Goal: Book appointment/travel/reservation

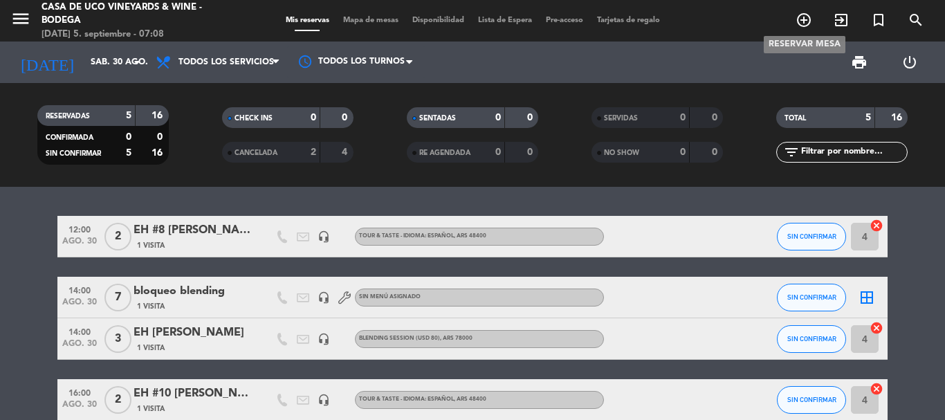
click at [803, 17] on icon "add_circle_outline" at bounding box center [803, 20] width 17 height 17
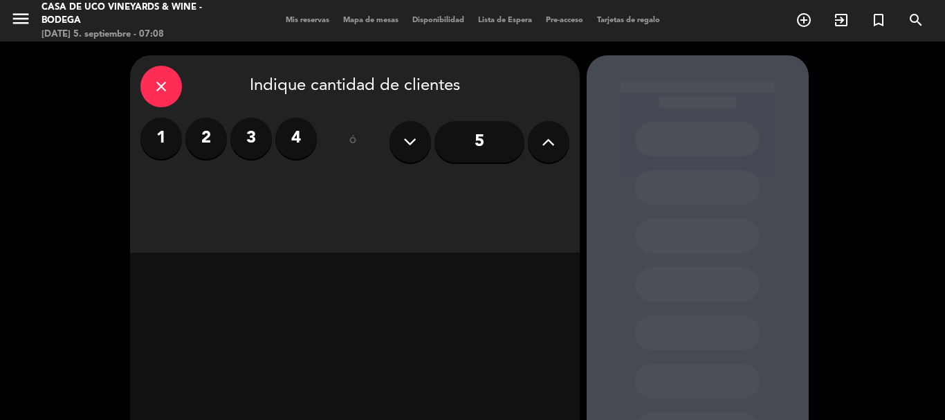
click at [221, 144] on label "2" at bounding box center [205, 138] width 41 height 41
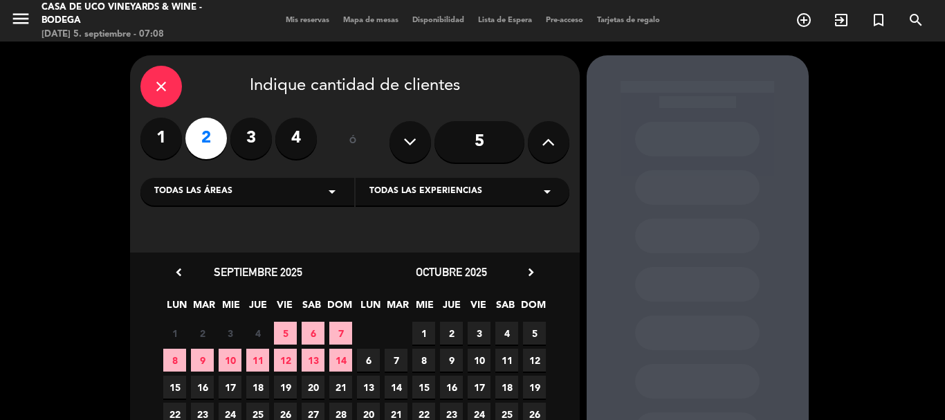
click at [316, 362] on span "13" at bounding box center [313, 360] width 23 height 23
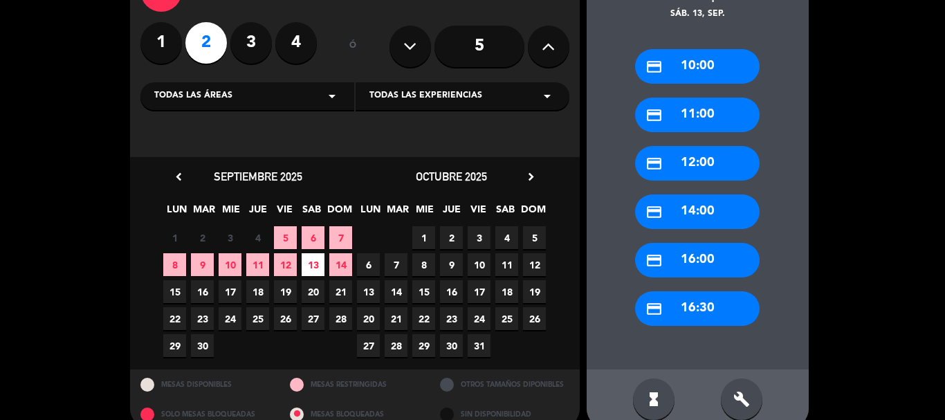
scroll to position [118, 0]
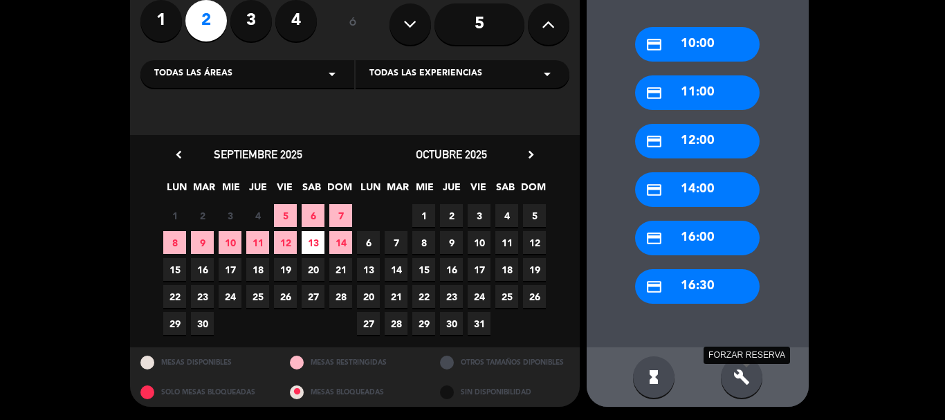
drag, startPoint x: 742, startPoint y: 366, endPoint x: 742, endPoint y: 378, distance: 12.4
click at [742, 378] on div "build FORZAR RESERVA" at bounding box center [741, 376] width 41 height 41
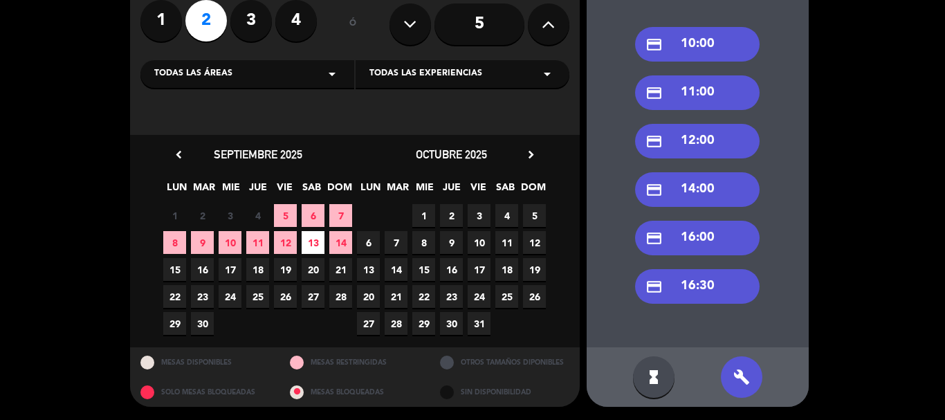
click at [703, 179] on div "credit_card 14:00" at bounding box center [697, 189] width 124 height 35
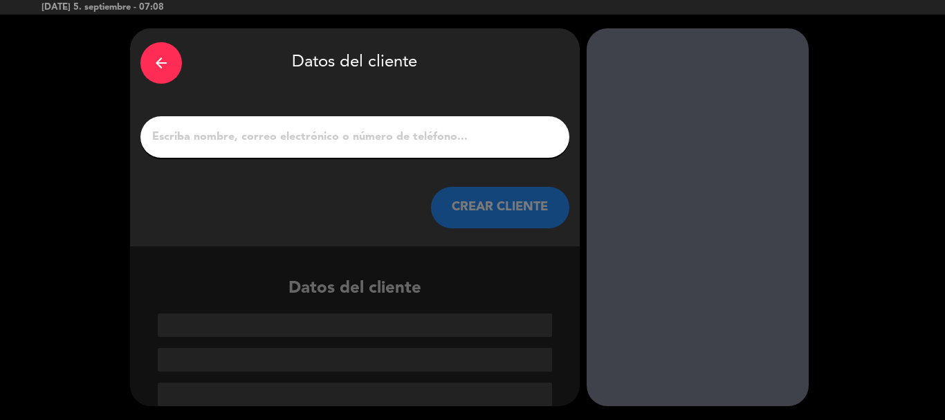
click at [151, 65] on div "arrow_back" at bounding box center [160, 62] width 41 height 41
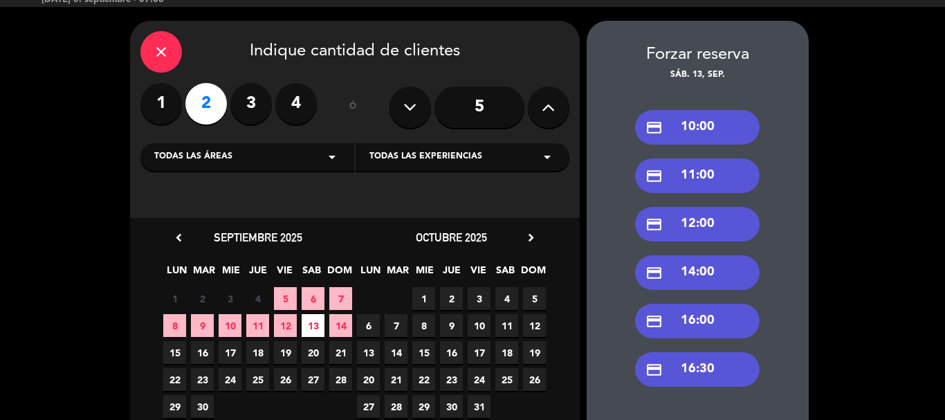
scroll to position [0, 0]
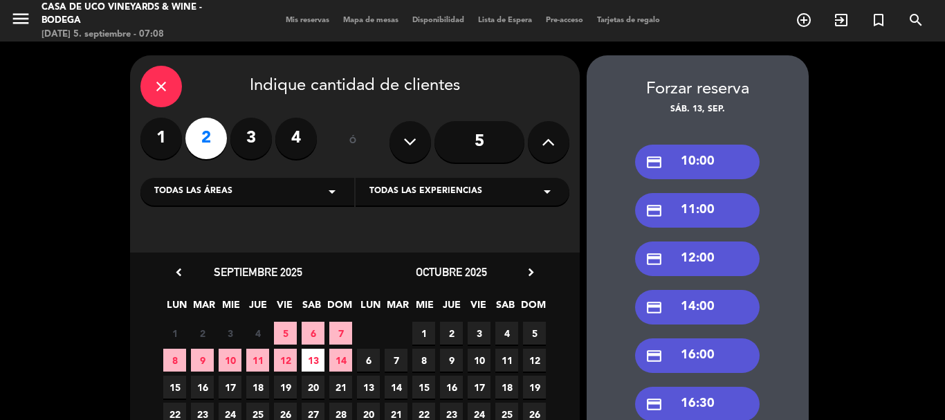
click at [168, 100] on div "close" at bounding box center [160, 86] width 41 height 41
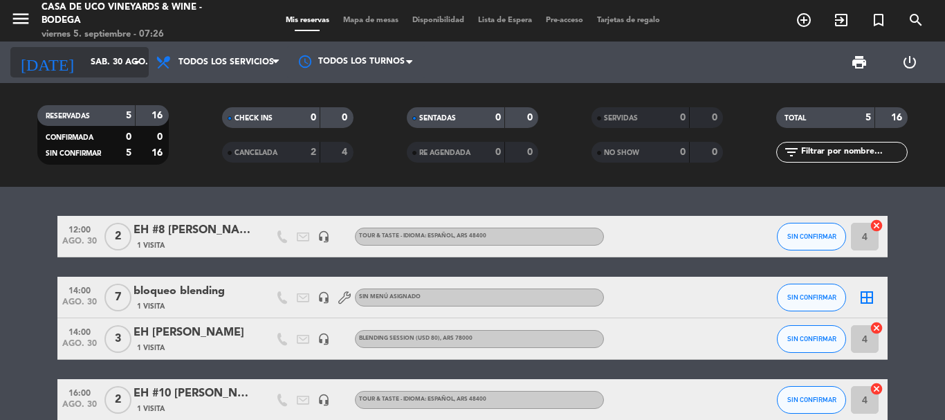
drag, startPoint x: 83, startPoint y: 63, endPoint x: 90, endPoint y: 60, distance: 7.4
click at [90, 60] on input "sáb. 30 ago." at bounding box center [142, 62] width 117 height 24
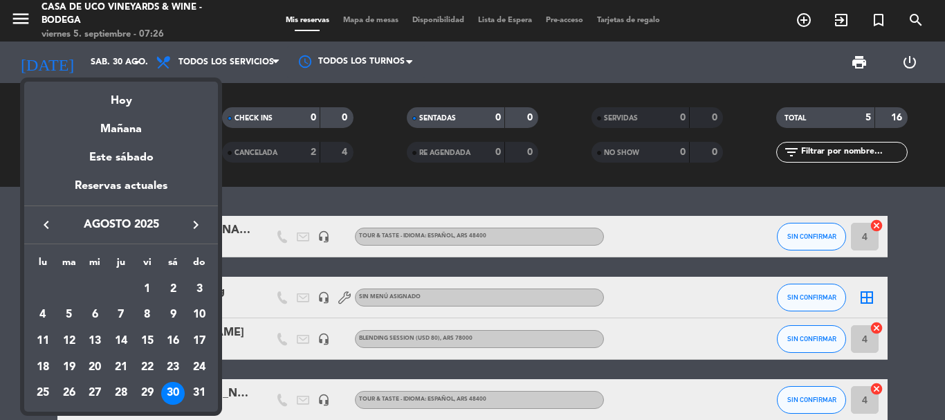
click at [106, 96] on div "Hoy" at bounding box center [121, 96] width 194 height 28
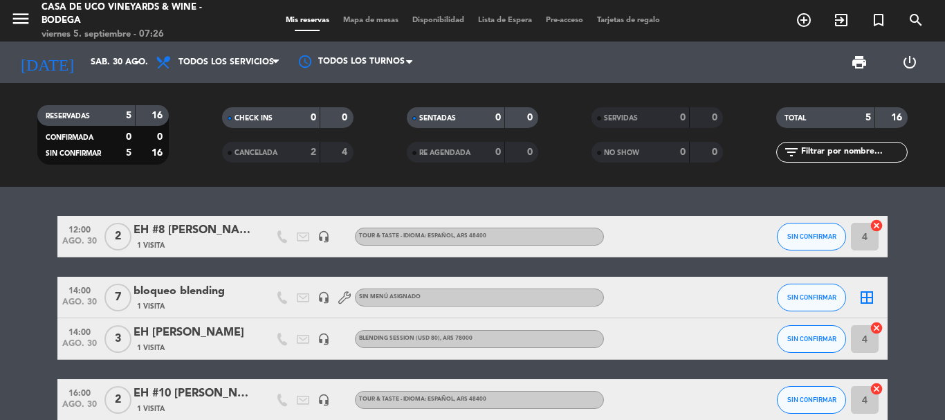
type input "[DATE]"
click at [28, 29] on icon "menu" at bounding box center [20, 18] width 21 height 21
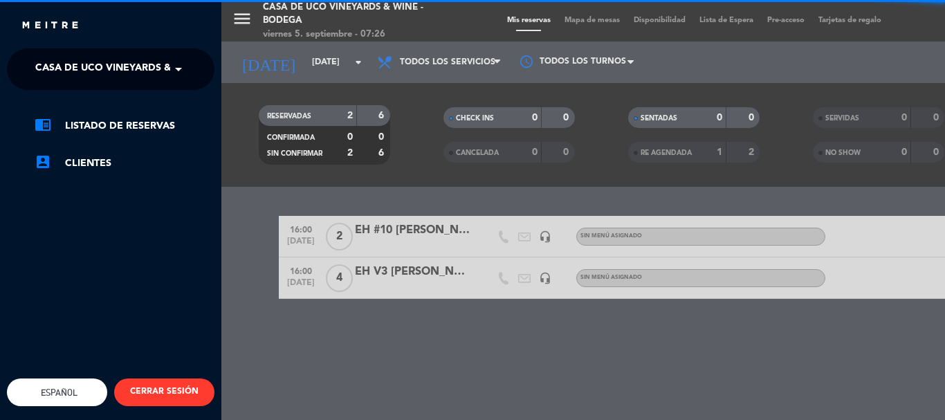
drag, startPoint x: 73, startPoint y: 53, endPoint x: 109, endPoint y: 64, distance: 37.6
click at [83, 57] on ng-select "× Casa de Uco Vineyards & Wine - Bodega ×" at bounding box center [110, 68] width 207 height 41
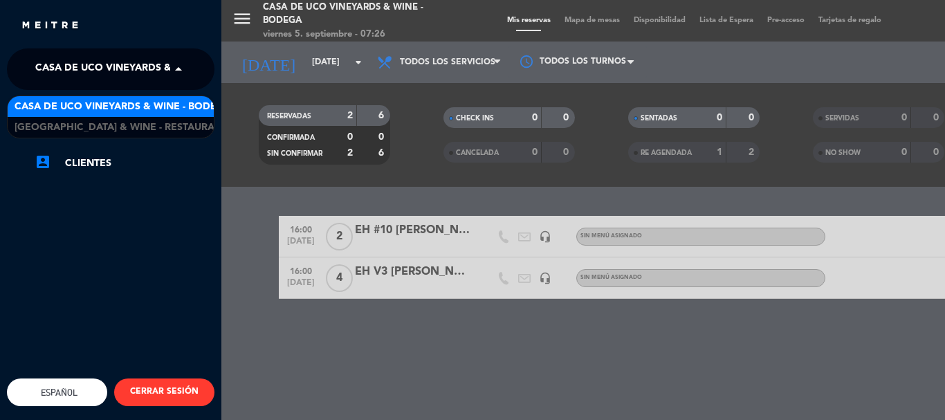
click at [115, 75] on span "Casa de Uco Vineyards & Wine - Bodega" at bounding box center [143, 69] width 216 height 29
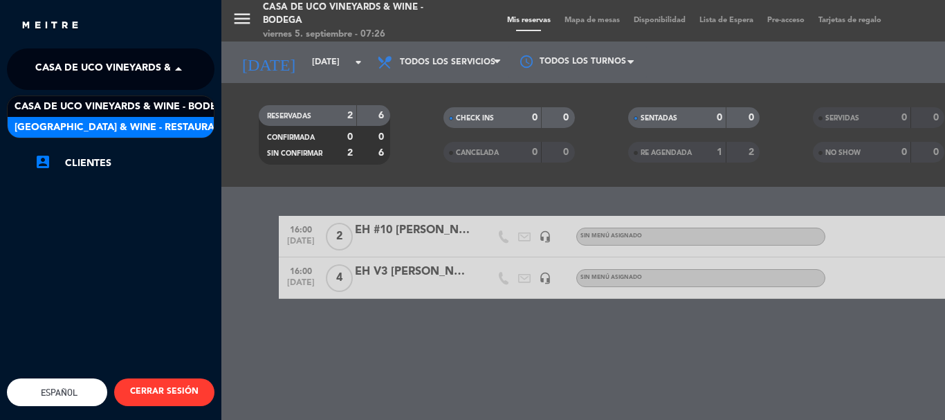
click at [144, 118] on div "[GEOGRAPHIC_DATA] & Wine - Restaurante" at bounding box center [111, 127] width 206 height 21
